Goal: Entertainment & Leisure: Consume media (video, audio)

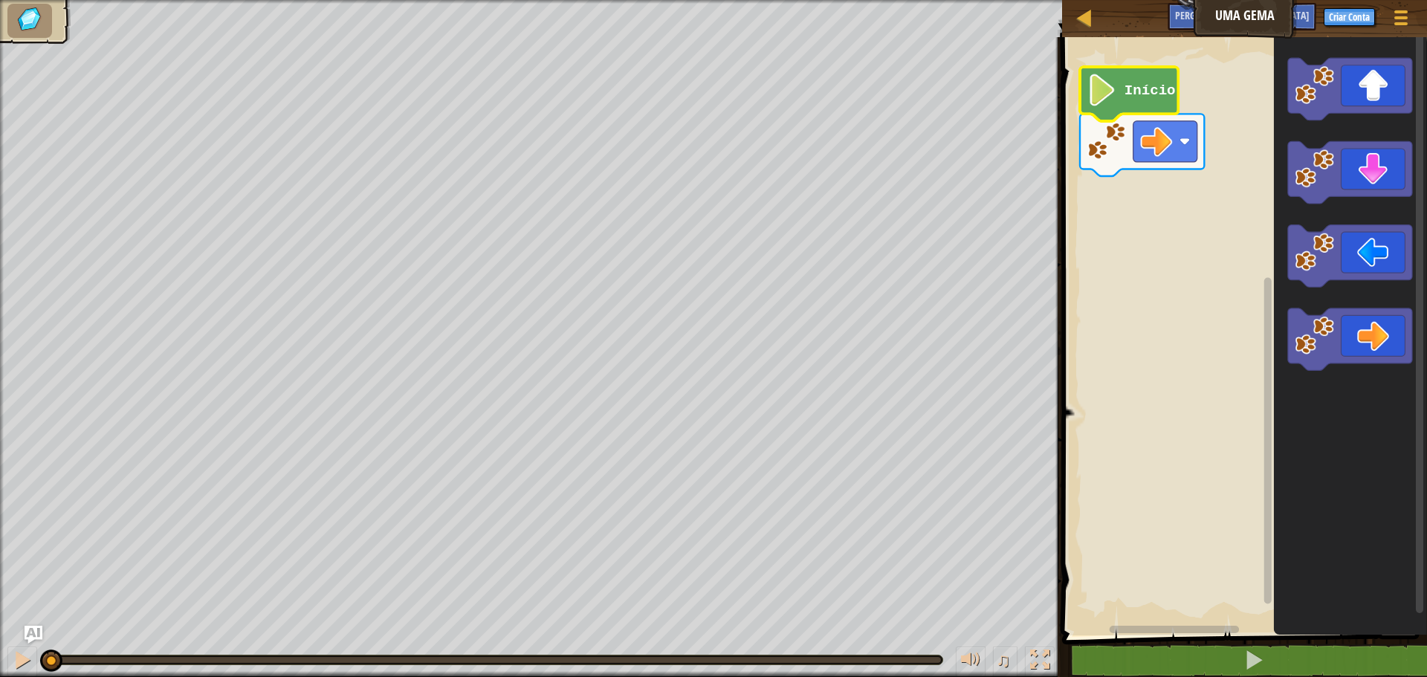
click at [1150, 97] on text "Início" at bounding box center [1150, 91] width 51 height 16
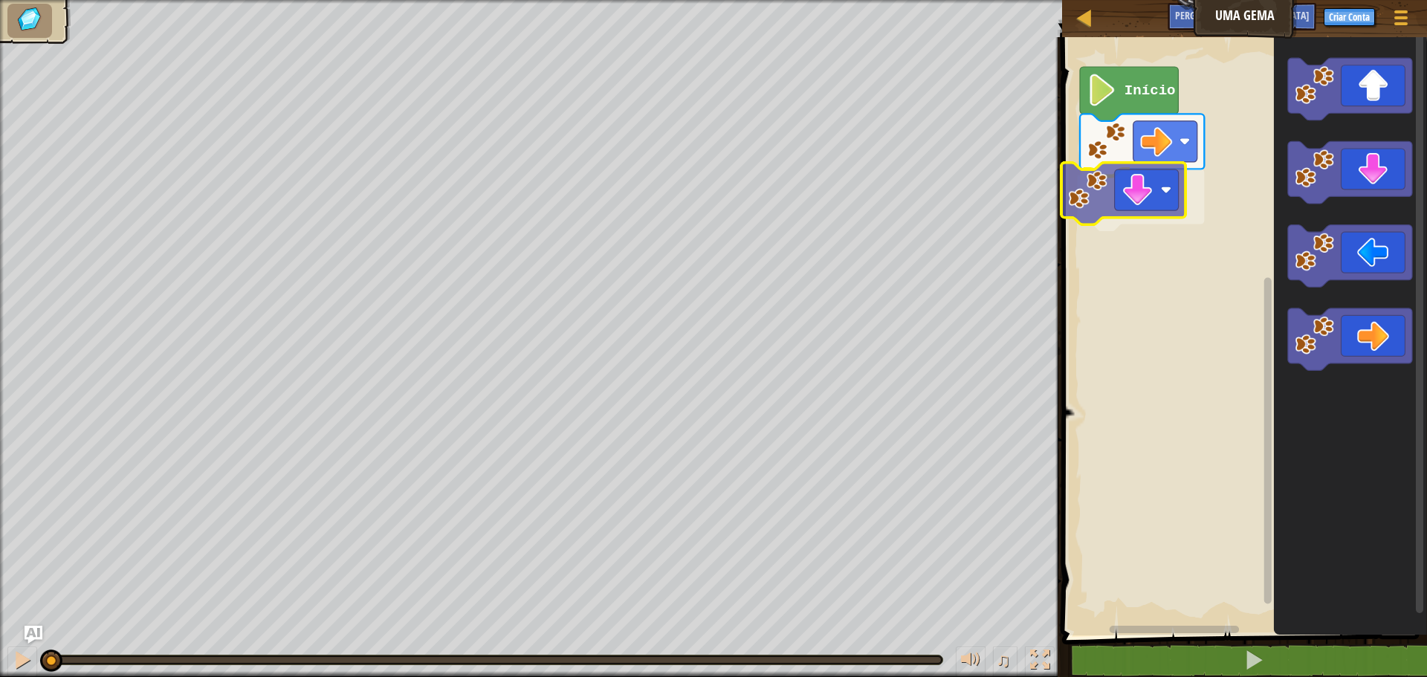
click at [1102, 169] on div "Início" at bounding box center [1242, 333] width 369 height 606
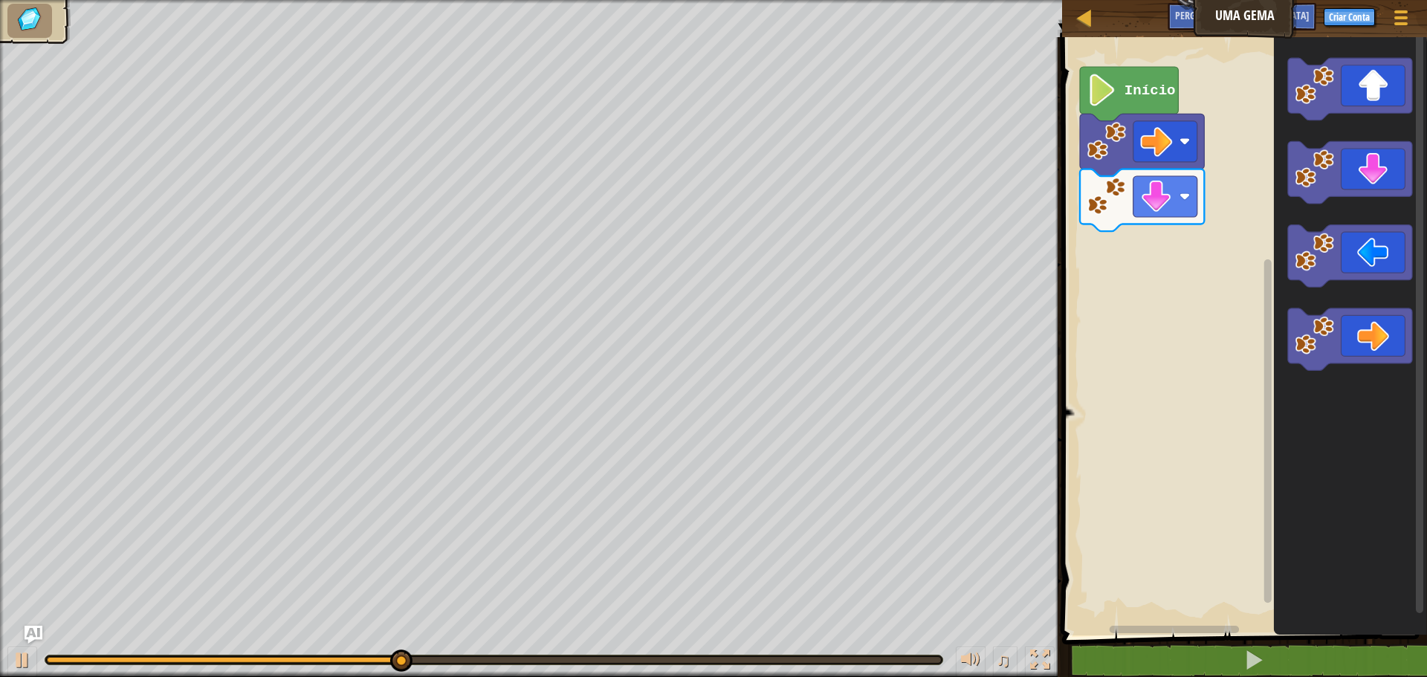
click at [1241, 372] on div "Início" at bounding box center [1242, 333] width 369 height 606
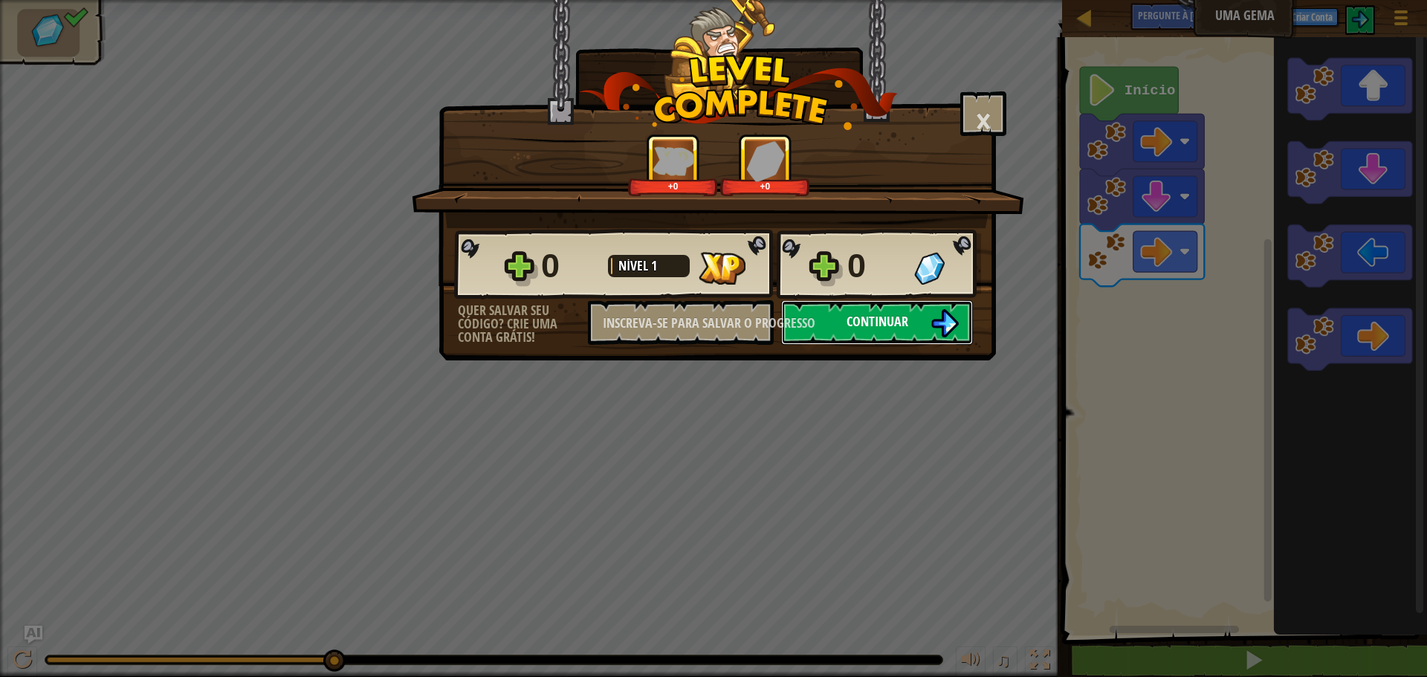
click at [853, 321] on font "Continuar" at bounding box center [878, 321] width 62 height 19
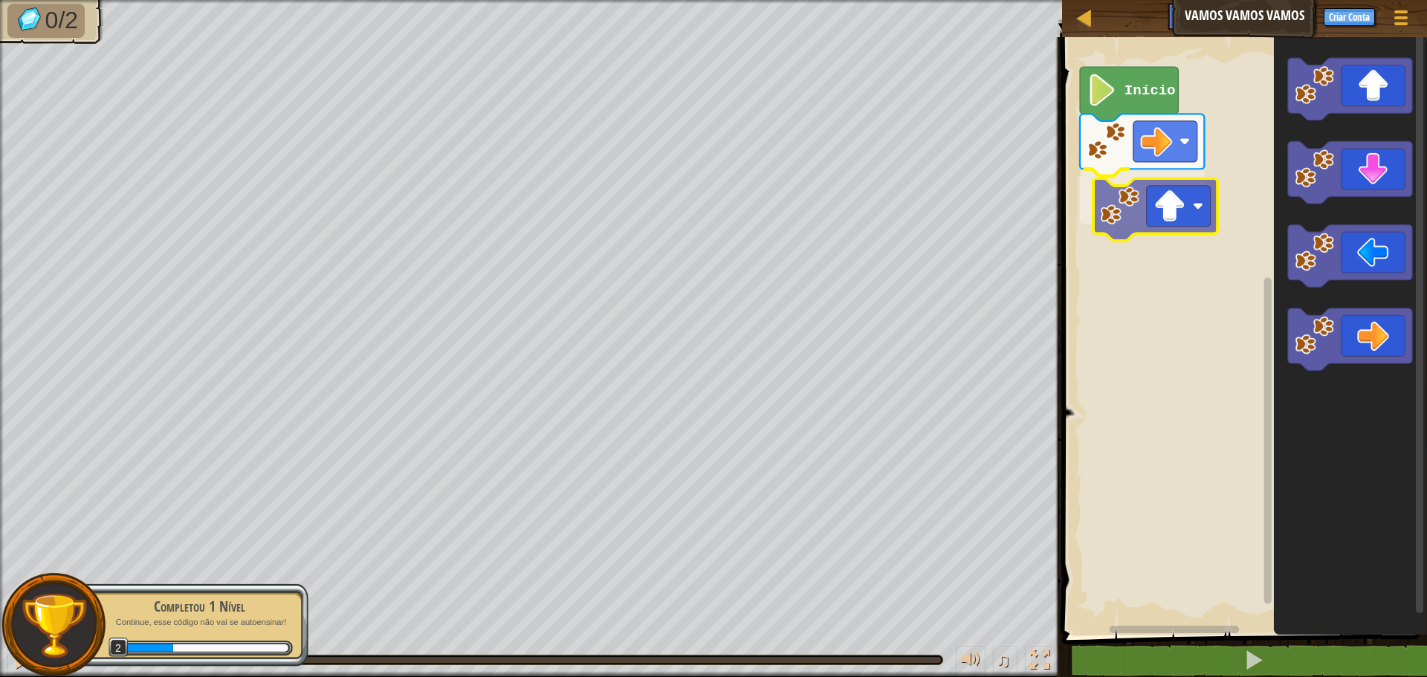
click at [1118, 225] on div "Início" at bounding box center [1242, 333] width 369 height 606
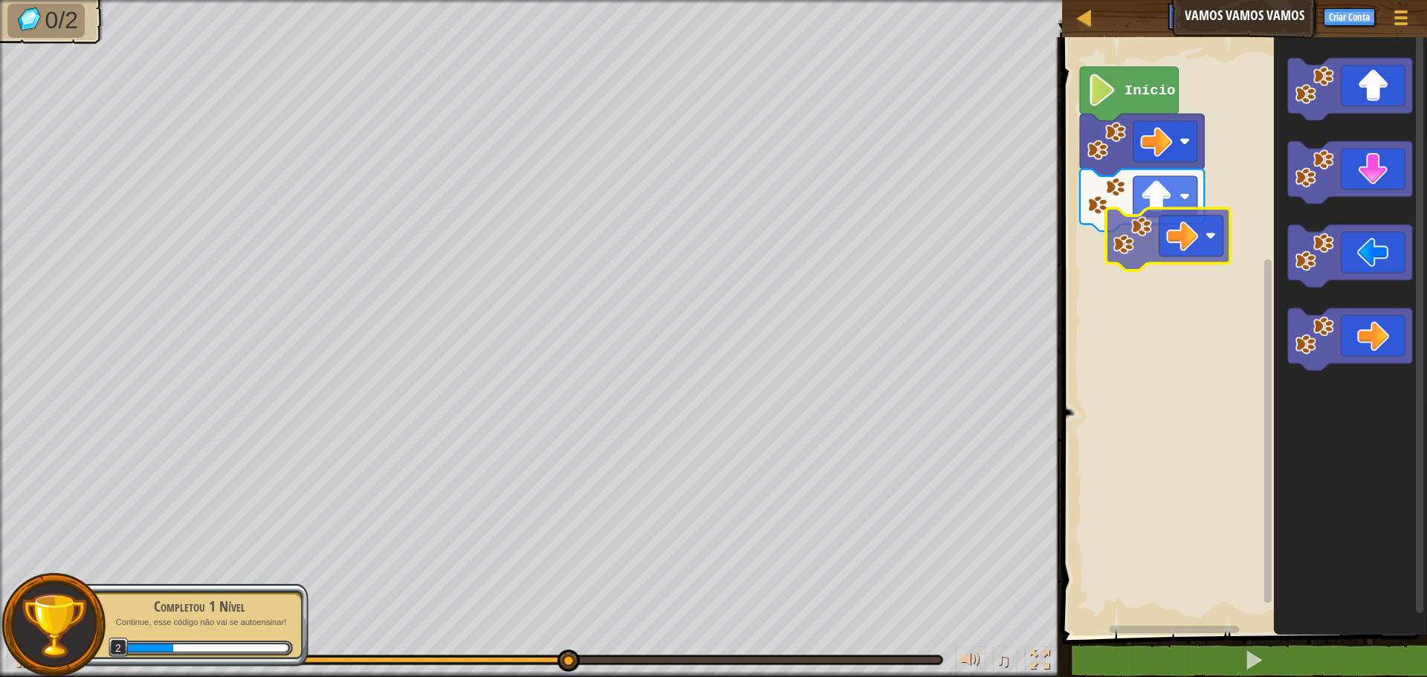
click at [1157, 245] on div "Início" at bounding box center [1242, 333] width 369 height 606
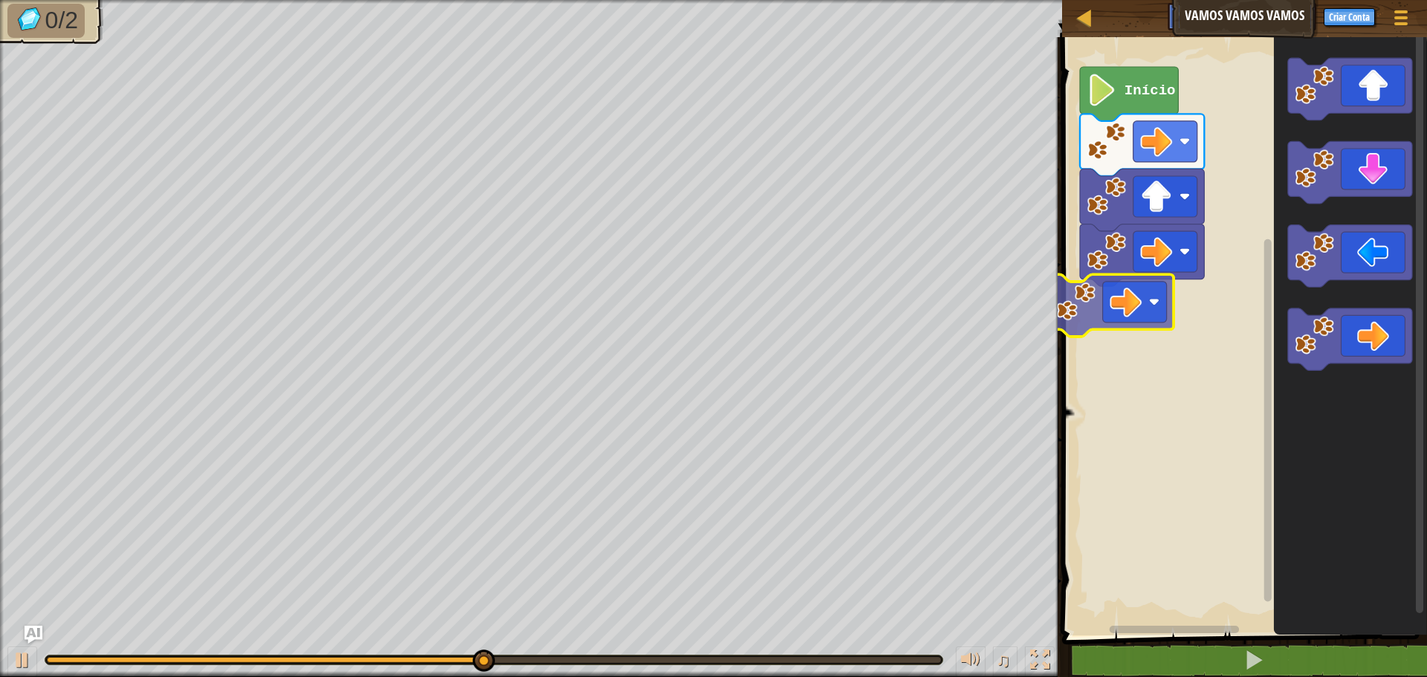
click at [1156, 300] on div "Início" at bounding box center [1242, 333] width 369 height 606
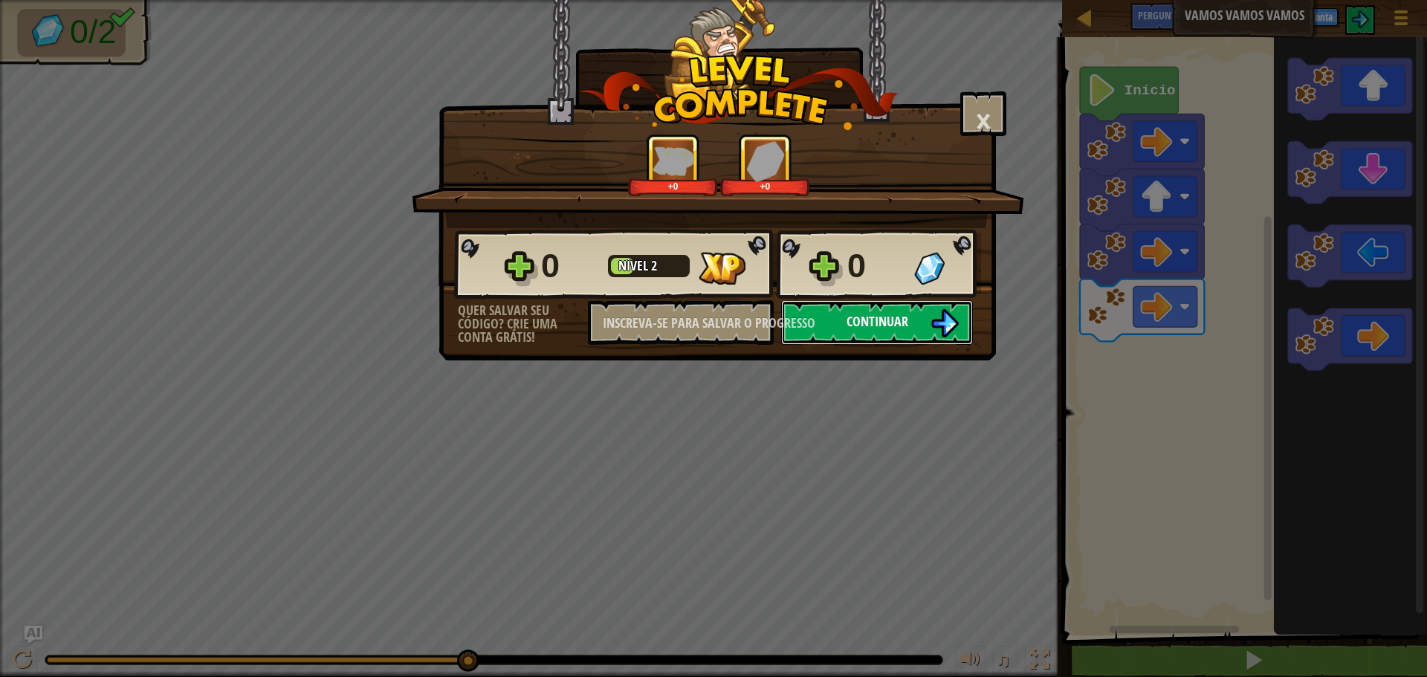
click at [882, 324] on font "Continuar" at bounding box center [878, 321] width 62 height 19
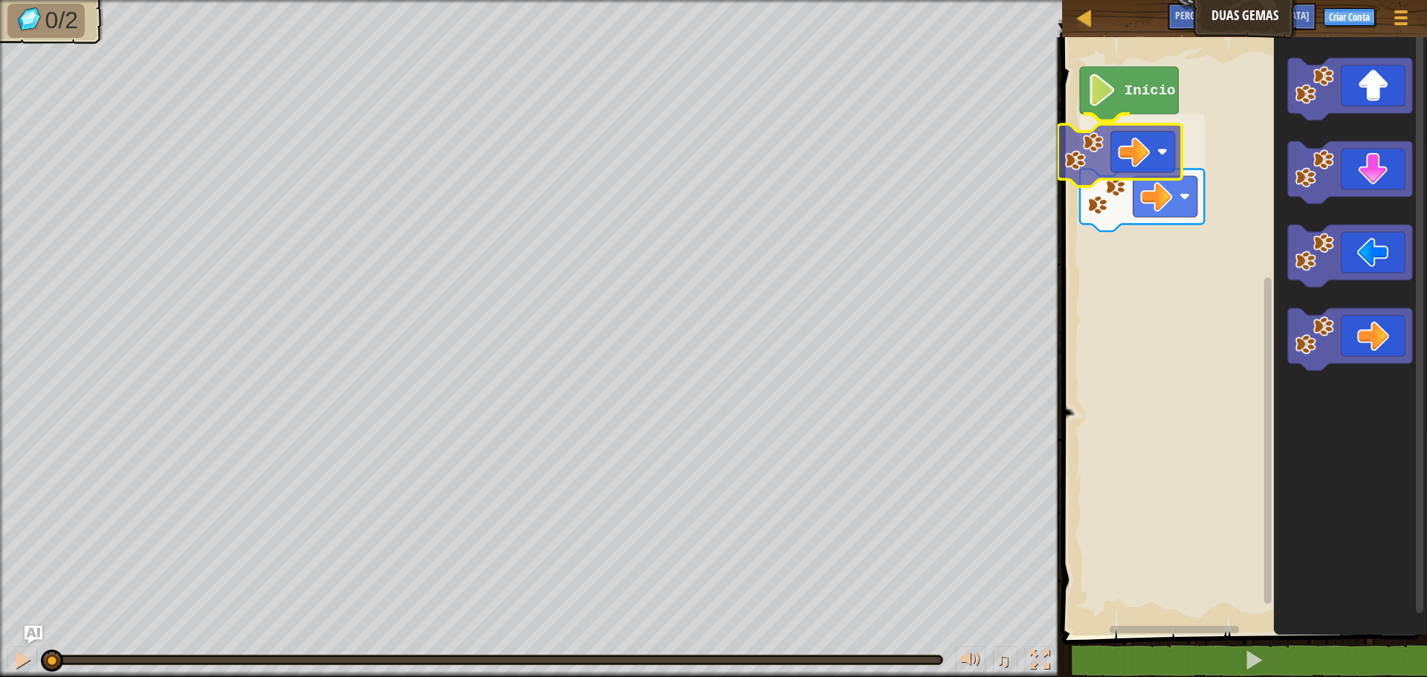
click at [1174, 224] on div "Início" at bounding box center [1242, 333] width 369 height 606
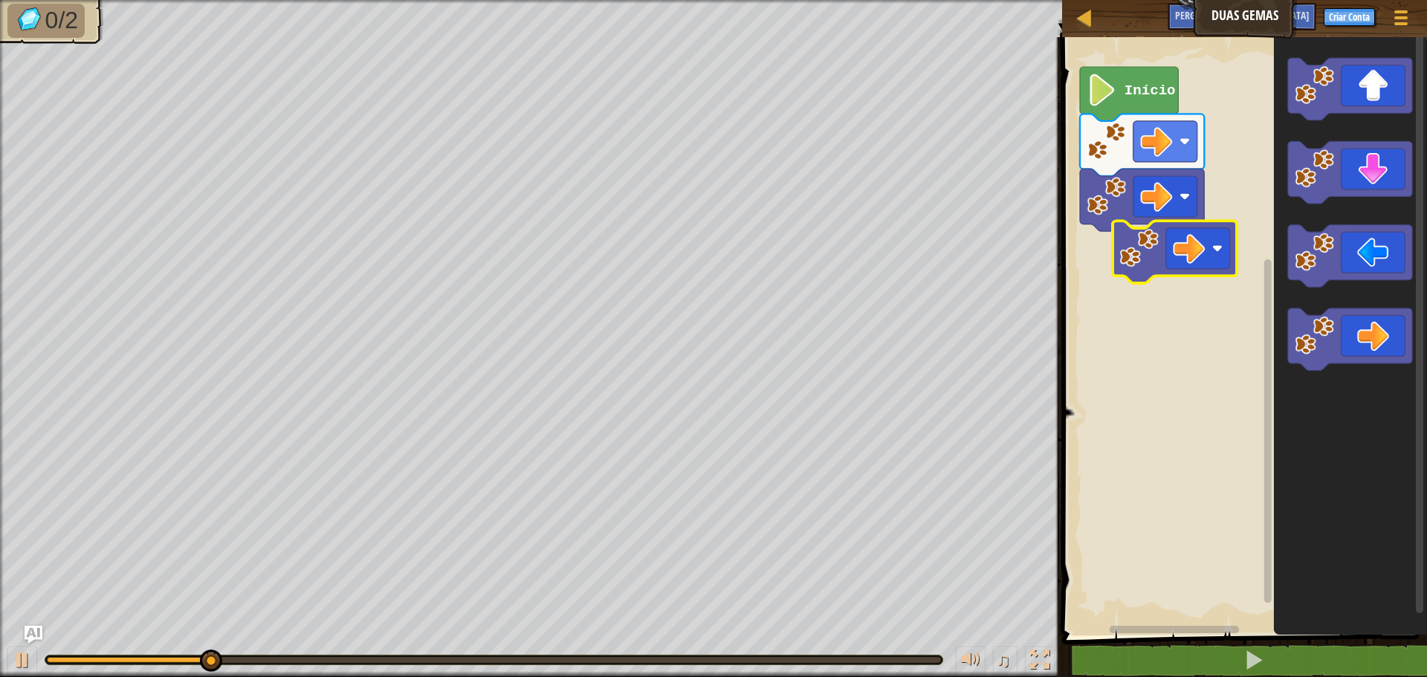
click at [1181, 257] on div "Início" at bounding box center [1242, 333] width 369 height 606
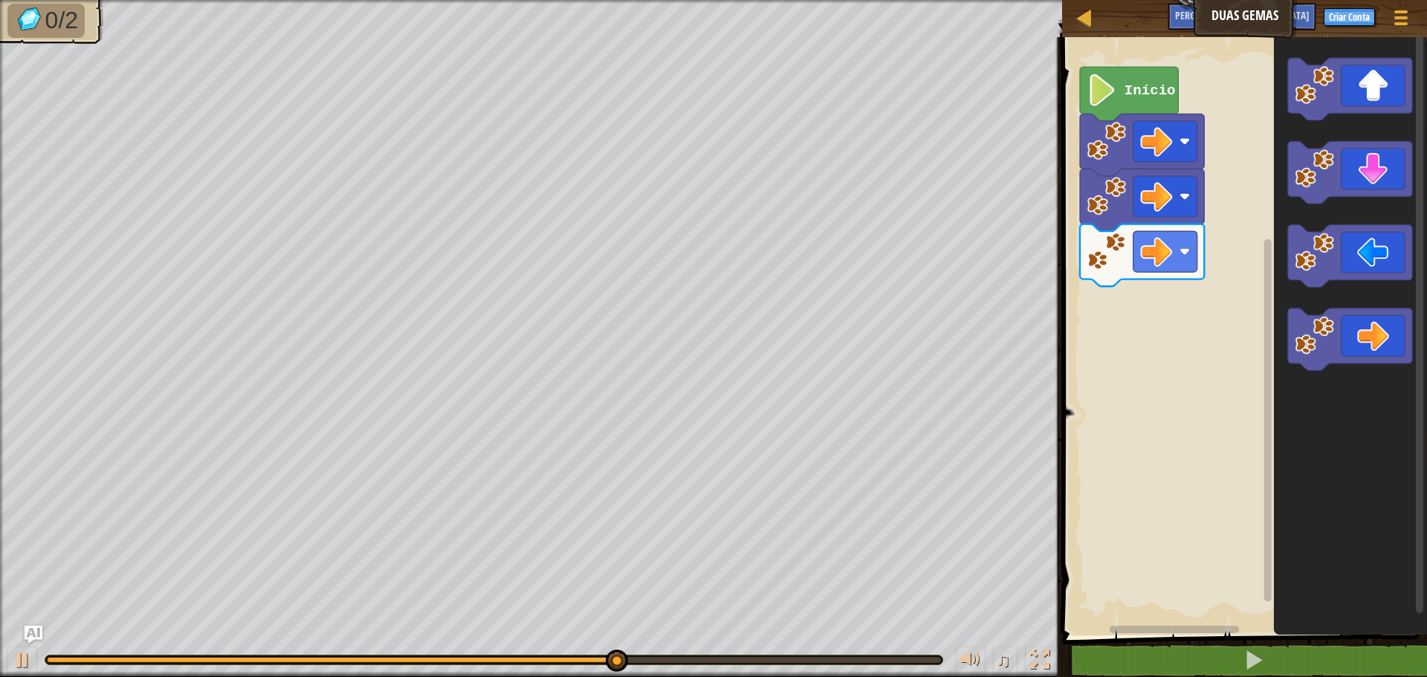
click at [1247, 230] on div "Início" at bounding box center [1242, 333] width 369 height 606
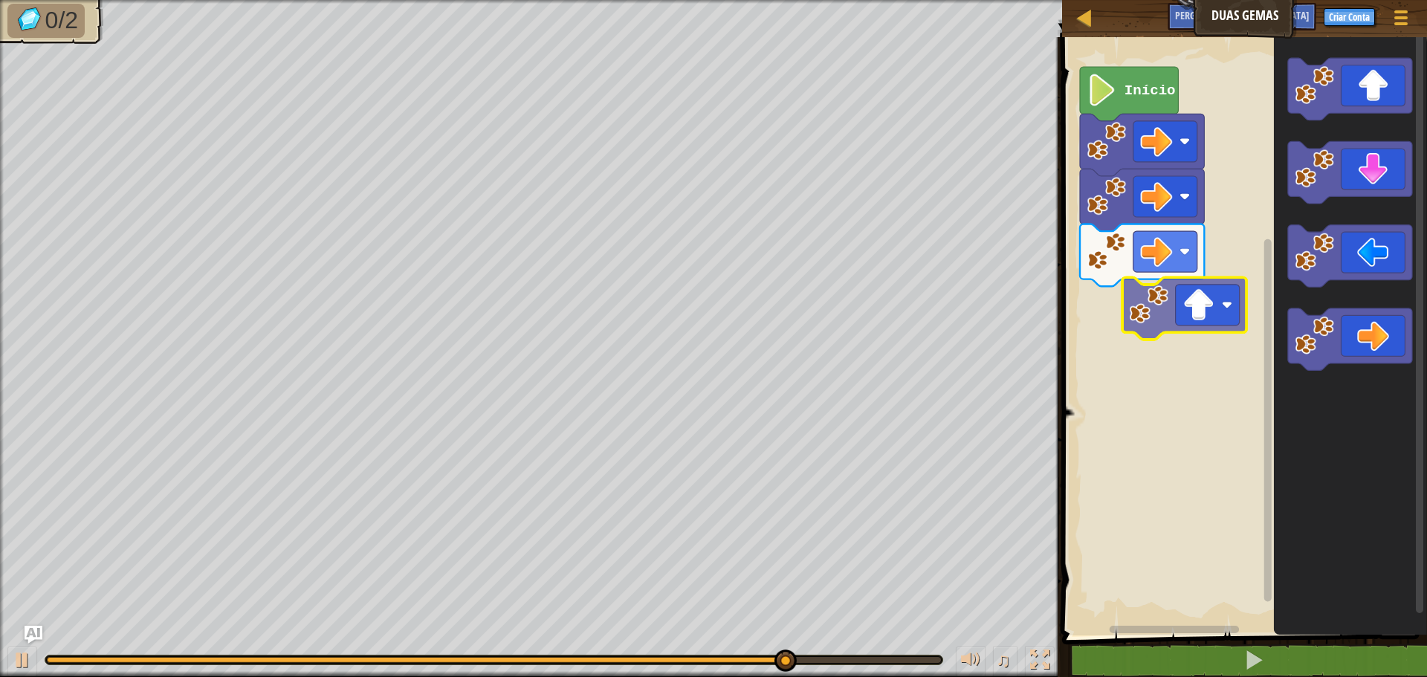
click at [1121, 306] on div "Início" at bounding box center [1242, 333] width 369 height 606
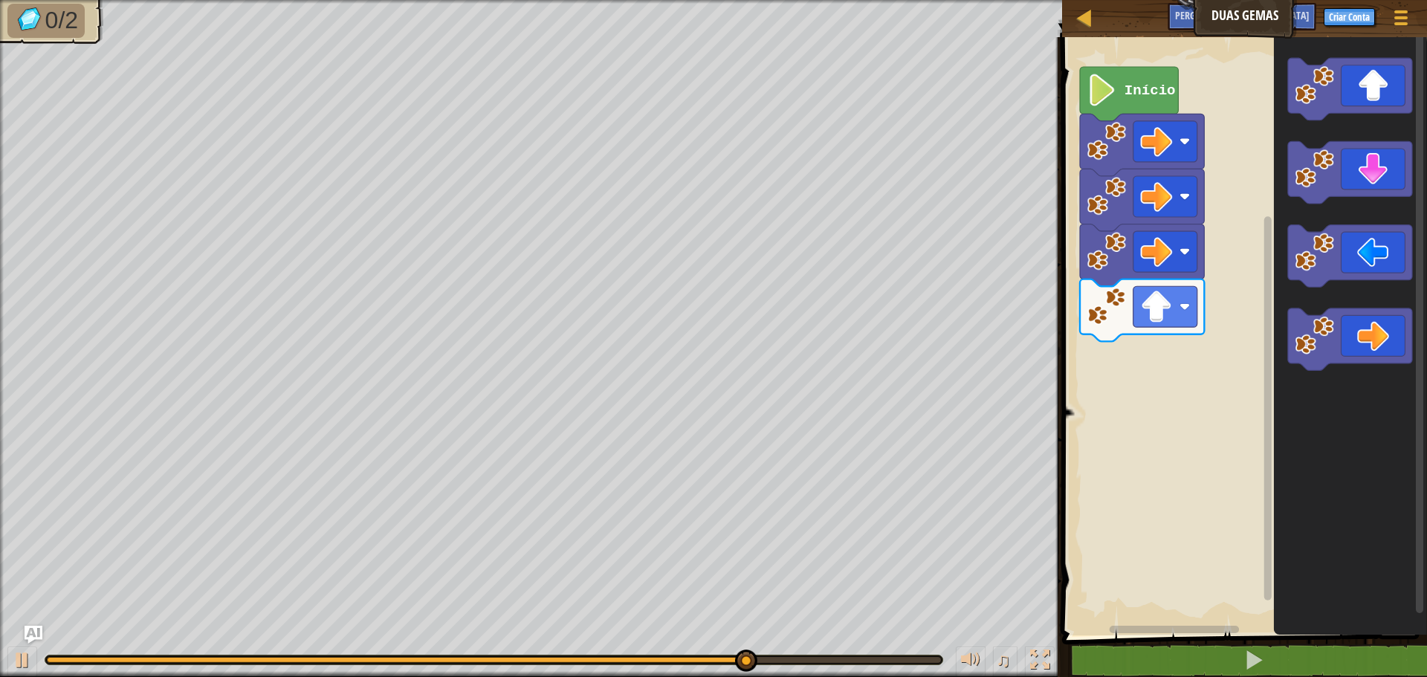
click at [1193, 344] on div "Início" at bounding box center [1242, 333] width 369 height 606
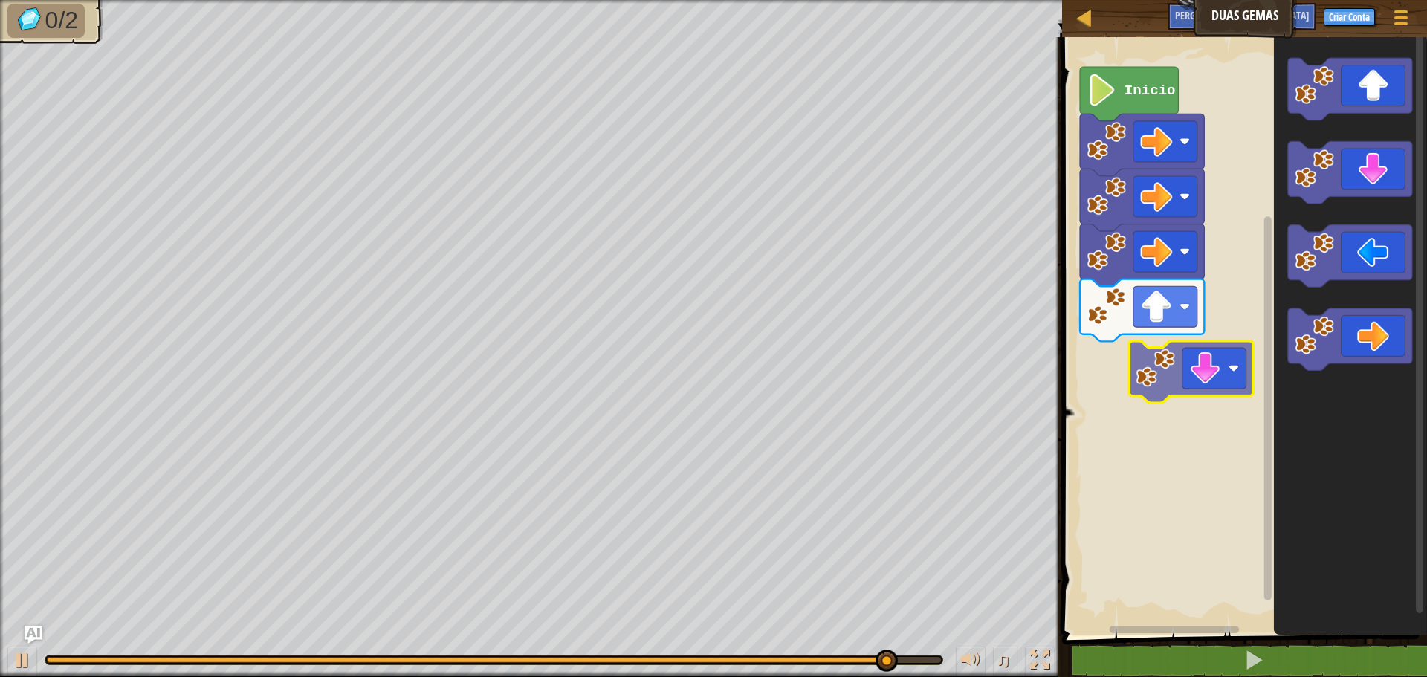
click at [1119, 372] on div "Início" at bounding box center [1242, 333] width 369 height 606
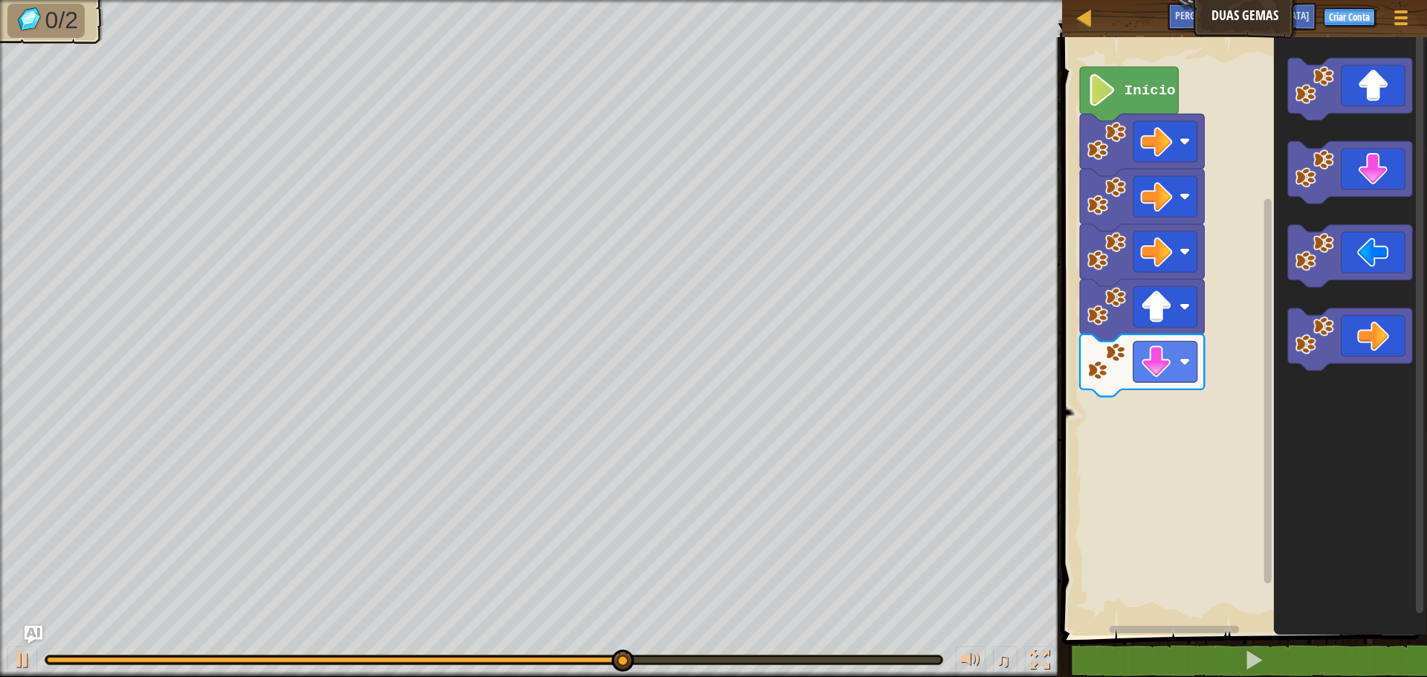
click at [1200, 385] on div "Início" at bounding box center [1242, 333] width 369 height 606
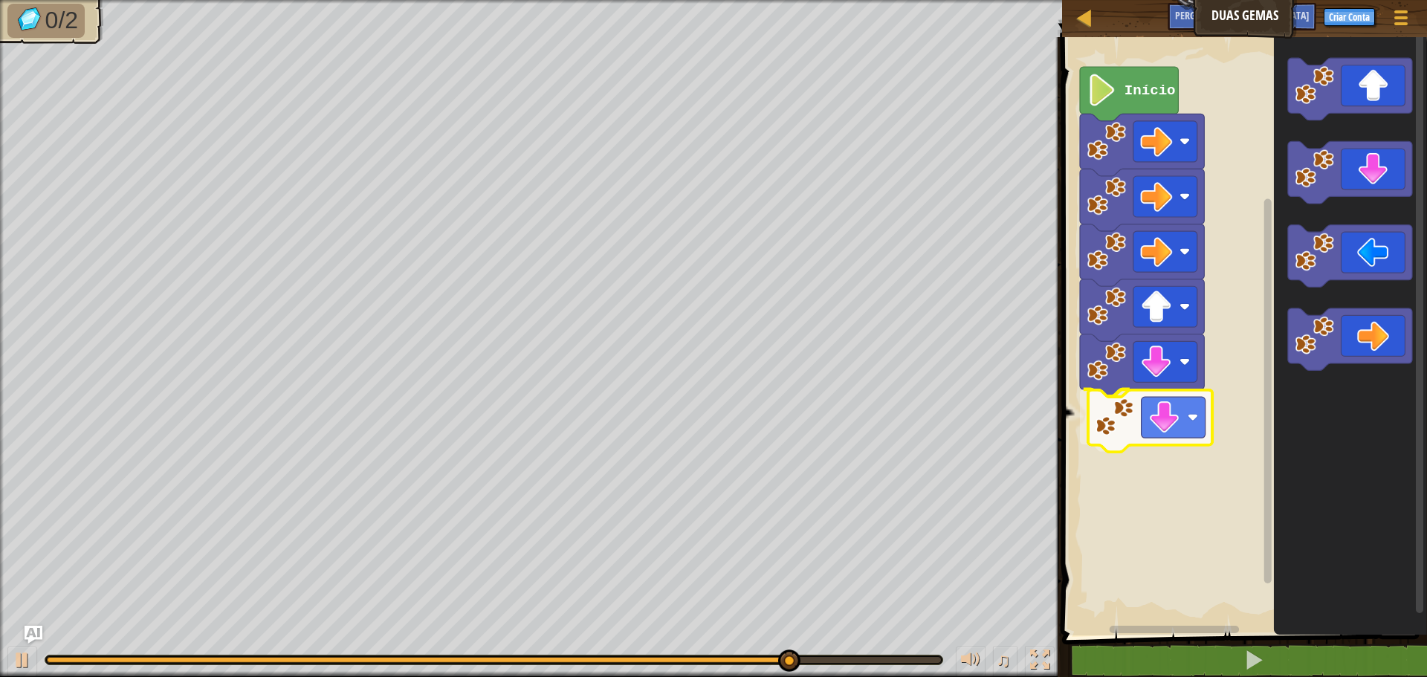
click at [1107, 421] on div "Início" at bounding box center [1242, 333] width 369 height 606
